Goal: Task Accomplishment & Management: Use online tool/utility

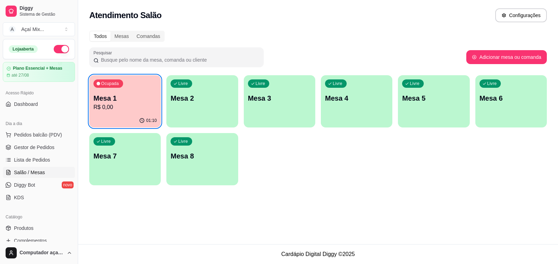
click at [112, 108] on p "R$ 0,00" at bounding box center [124, 107] width 63 height 8
click at [135, 97] on p "Mesa 1" at bounding box center [124, 98] width 63 height 10
click at [153, 104] on p "R$ 0,00" at bounding box center [124, 107] width 63 height 8
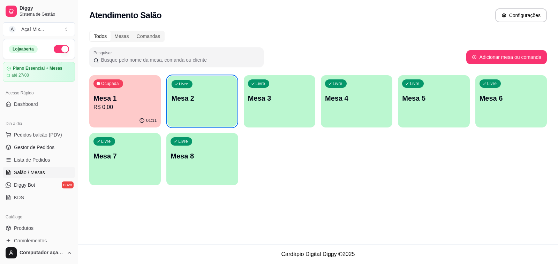
click at [216, 94] on p "Mesa 2" at bounding box center [202, 98] width 61 height 9
click at [206, 83] on div "Livre Mesa 2" at bounding box center [202, 97] width 72 height 44
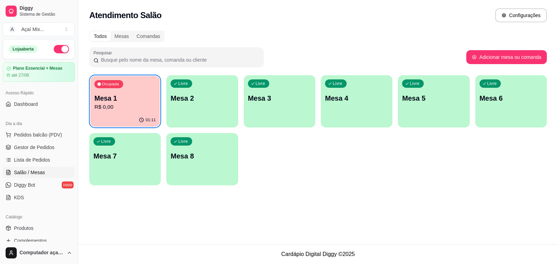
click at [105, 106] on p "R$ 0,00" at bounding box center [125, 107] width 61 height 8
click at [207, 103] on p "Mesa 2" at bounding box center [202, 98] width 63 height 10
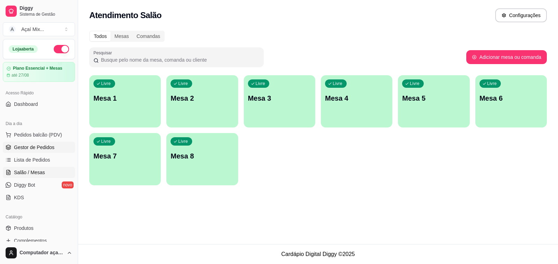
click at [34, 148] on span "Gestor de Pedidos" at bounding box center [34, 147] width 40 height 7
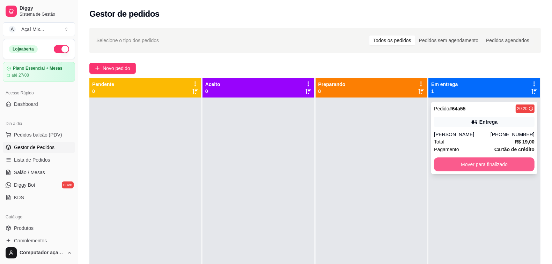
click at [470, 163] on button "Mover para finalizado" at bounding box center [484, 165] width 100 height 14
